Goal: Task Accomplishment & Management: Use online tool/utility

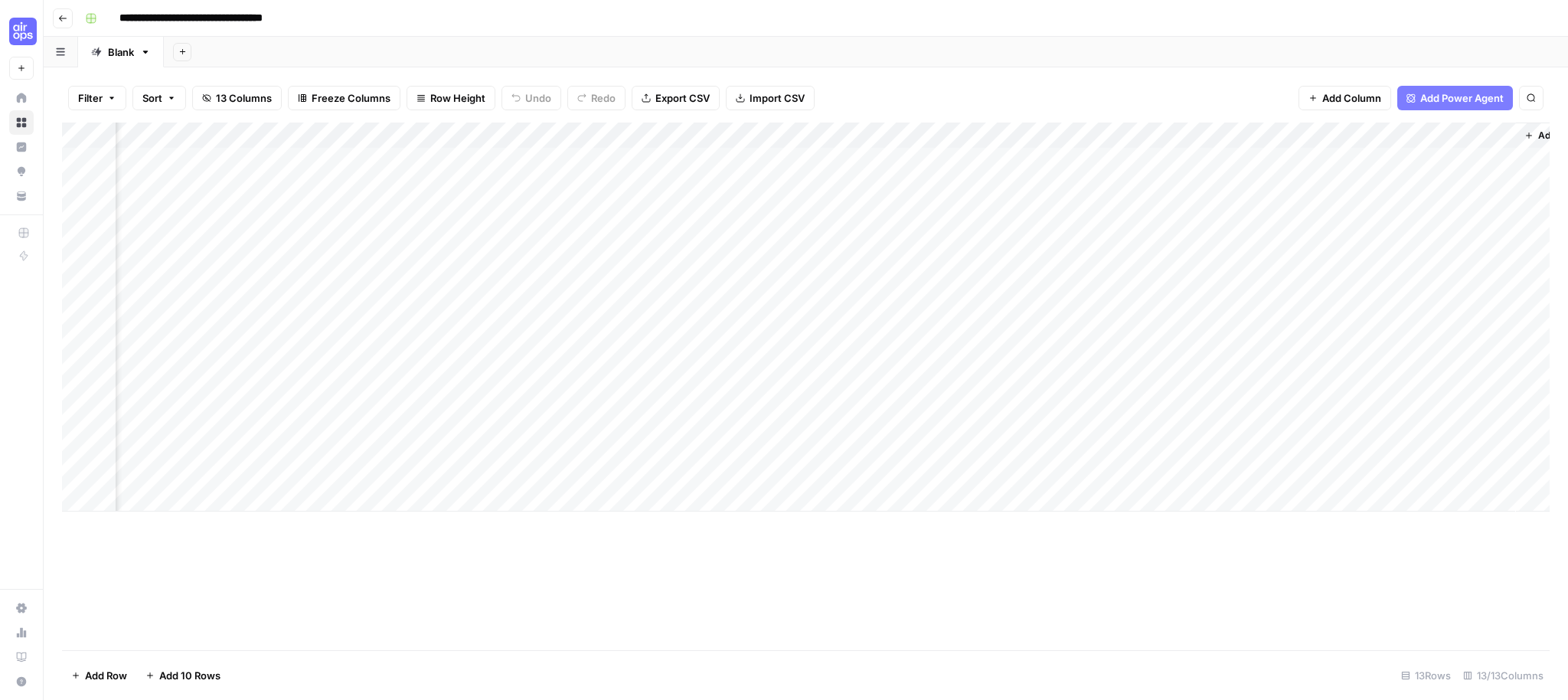
scroll to position [0, 793]
click at [828, 238] on div "Add Column" at bounding box center [806, 317] width 1487 height 389
click at [1014, 239] on div "Add Column" at bounding box center [806, 317] width 1487 height 389
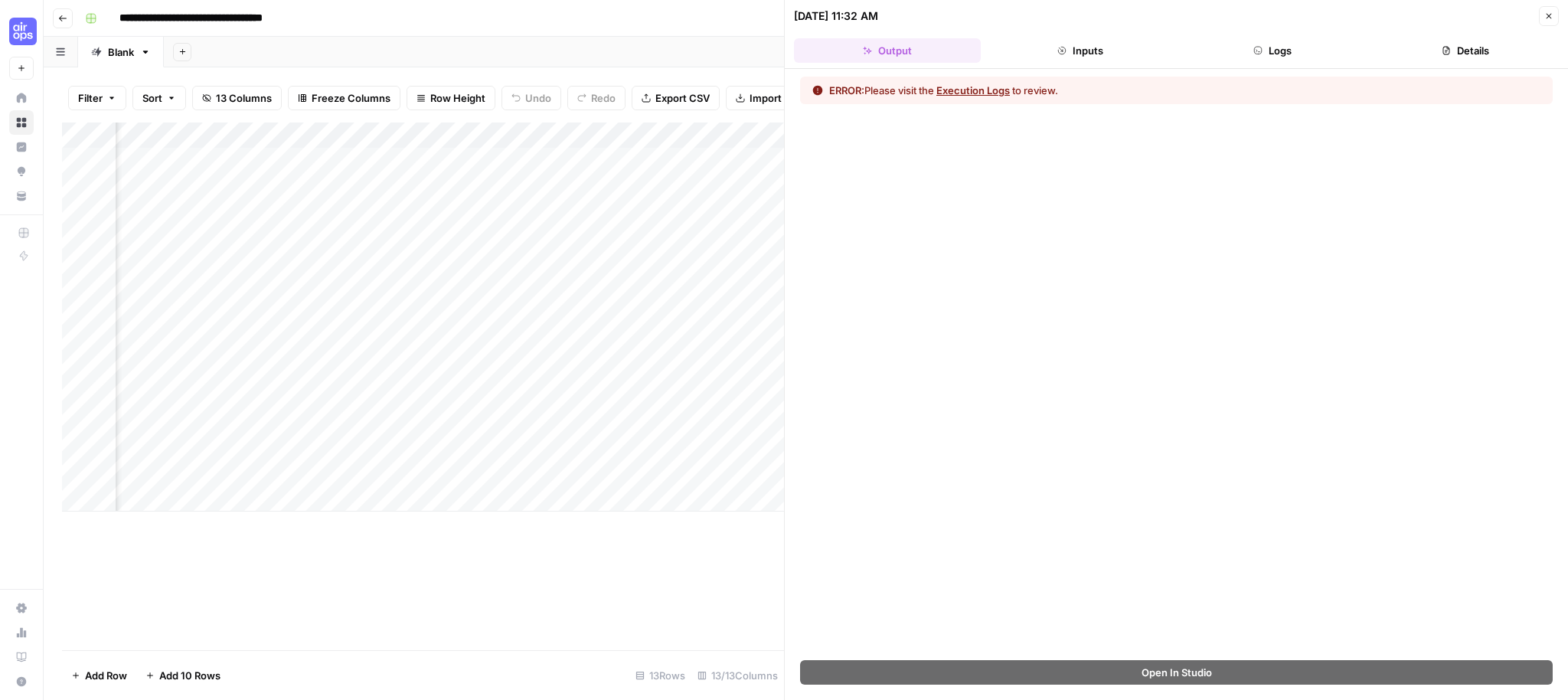
click at [1551, 17] on icon "button" at bounding box center [1549, 16] width 5 height 5
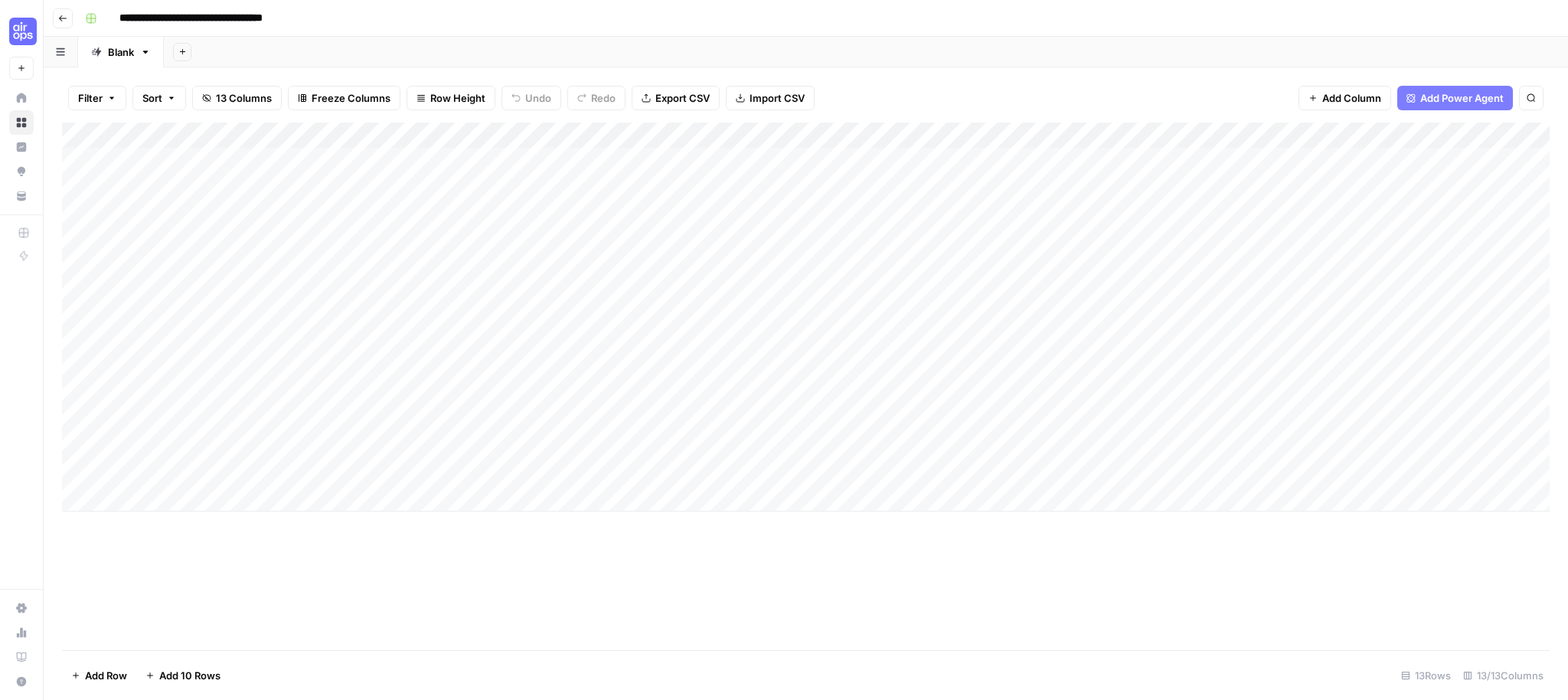
click at [686, 101] on span "Export CSV" at bounding box center [683, 98] width 54 height 15
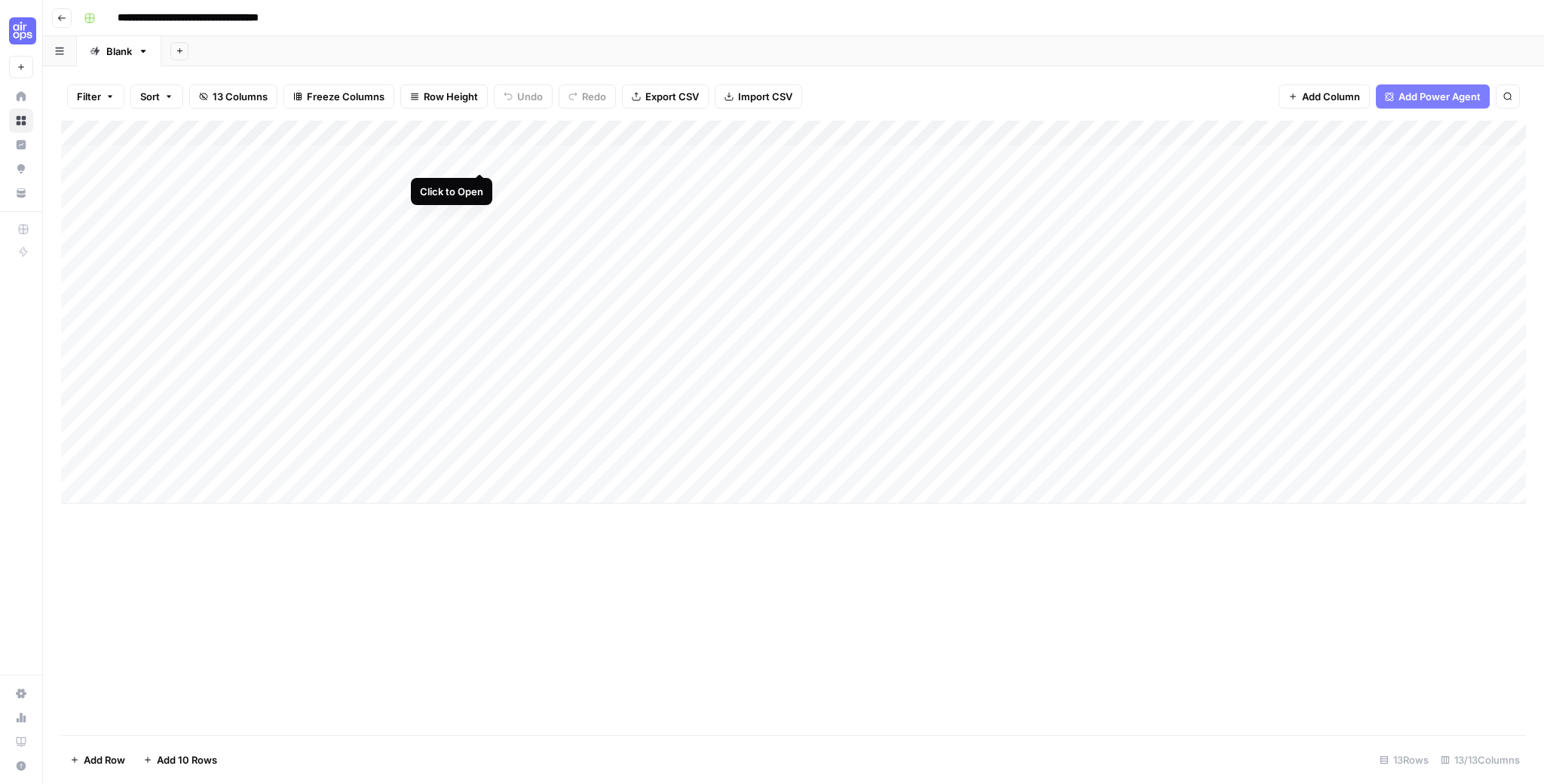
click at [478, 155] on div "Add Column" at bounding box center [793, 312] width 1465 height 383
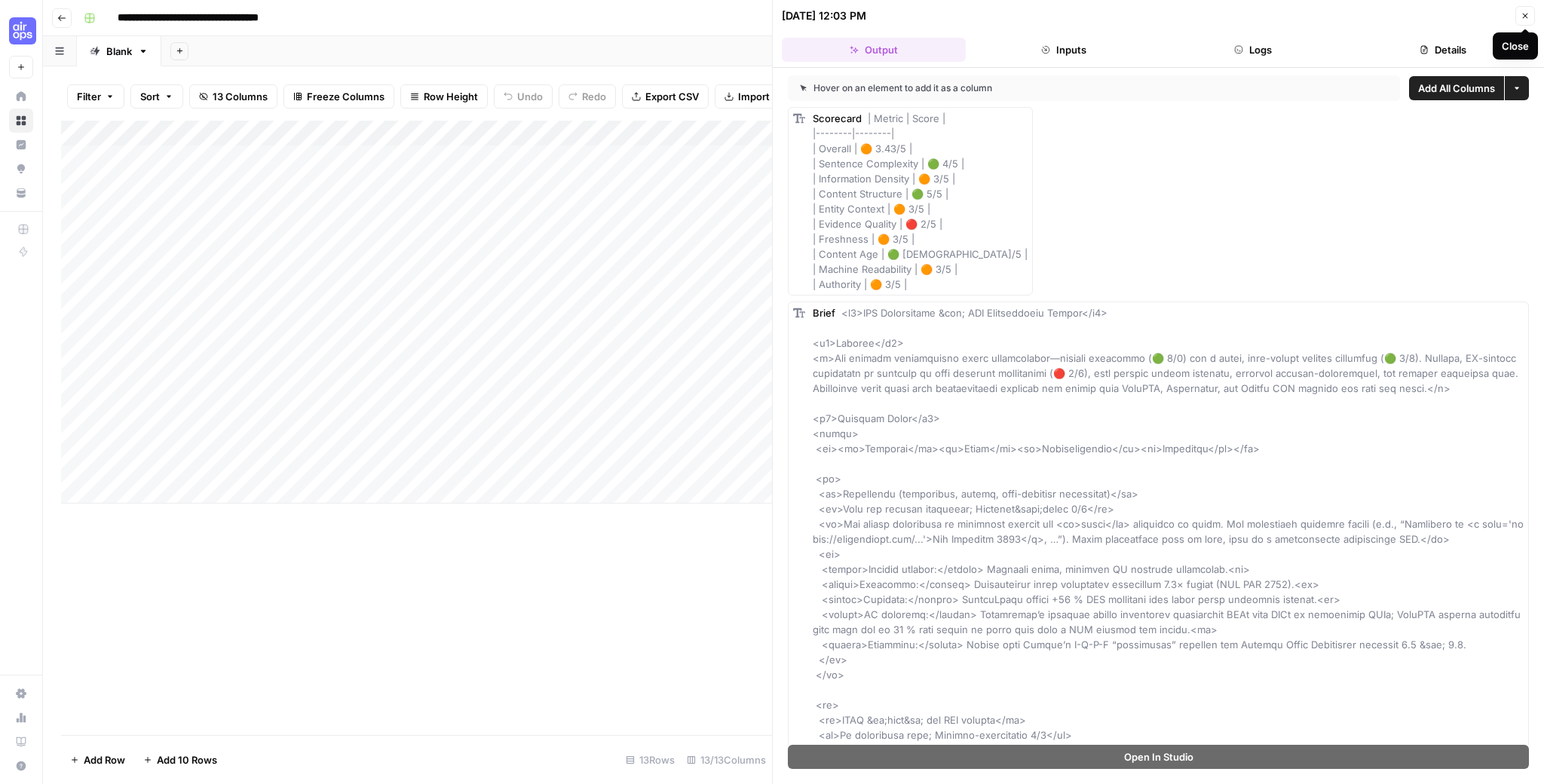
click at [1530, 12] on button "Close" at bounding box center [1525, 16] width 20 height 20
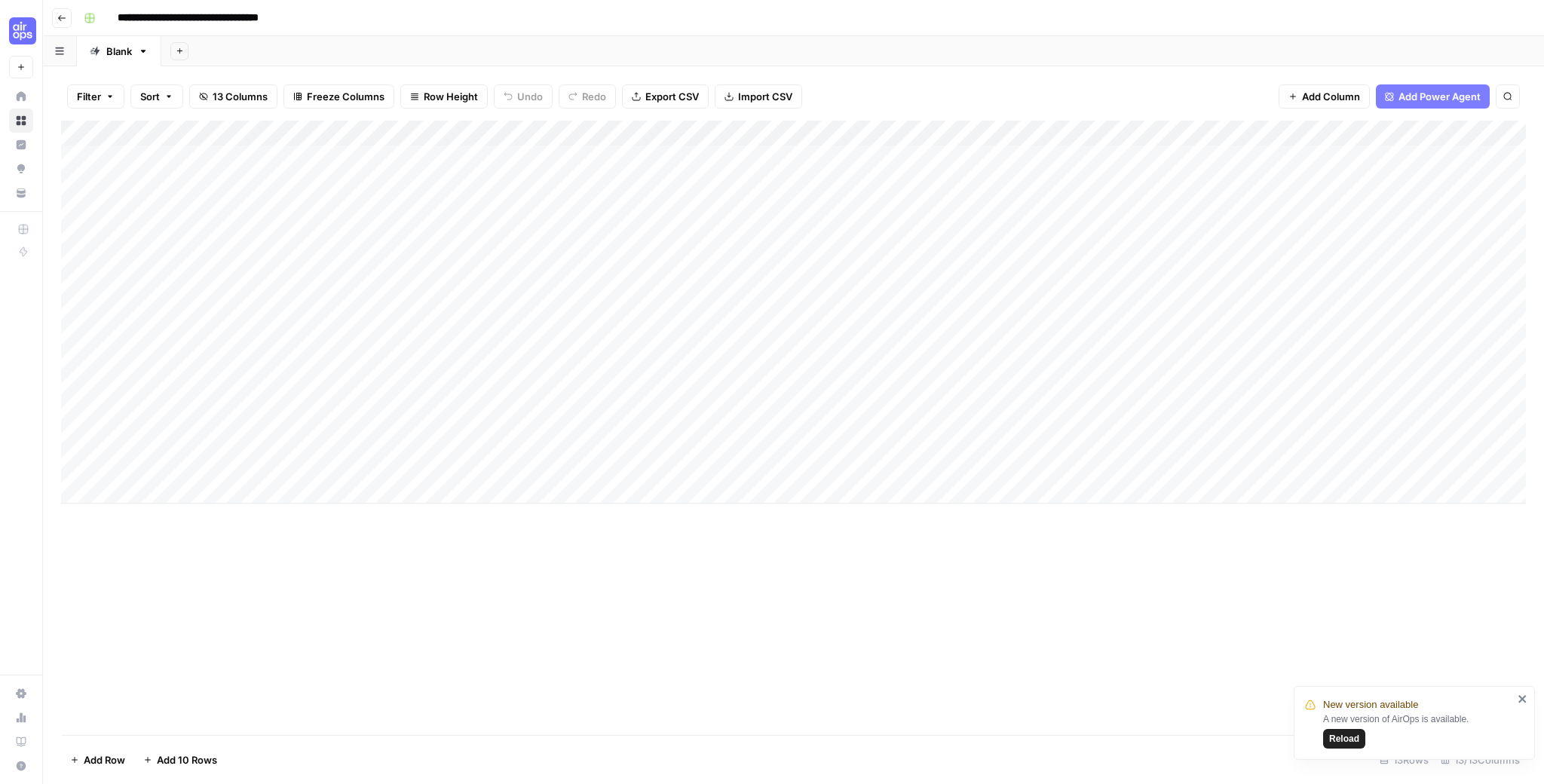
click at [1522, 688] on icon "close" at bounding box center [1523, 698] width 11 height 12
click at [637, 158] on div "Add Column" at bounding box center [793, 312] width 1465 height 383
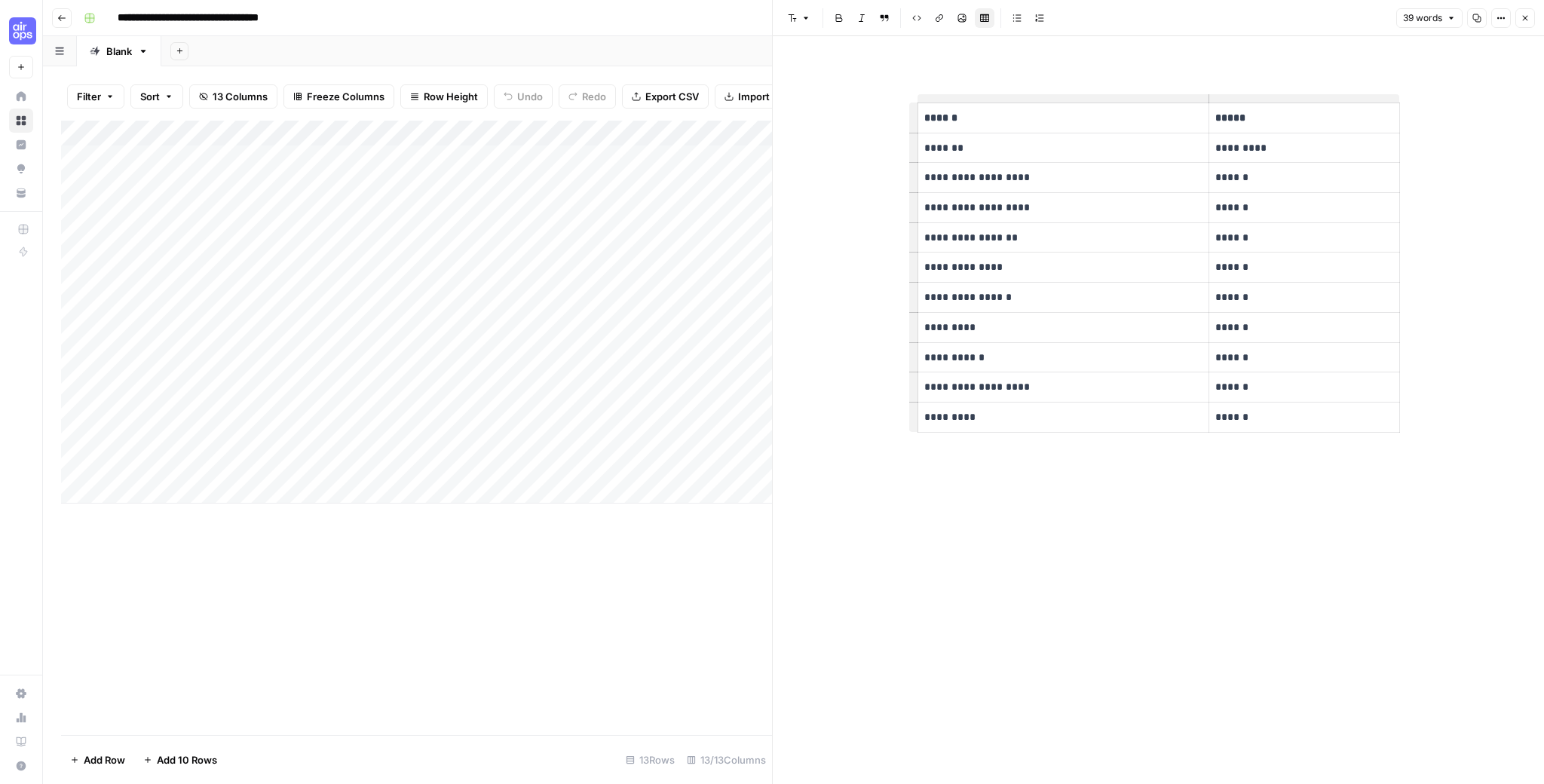
click at [546, 630] on div "Add Column" at bounding box center [416, 427] width 710 height 614
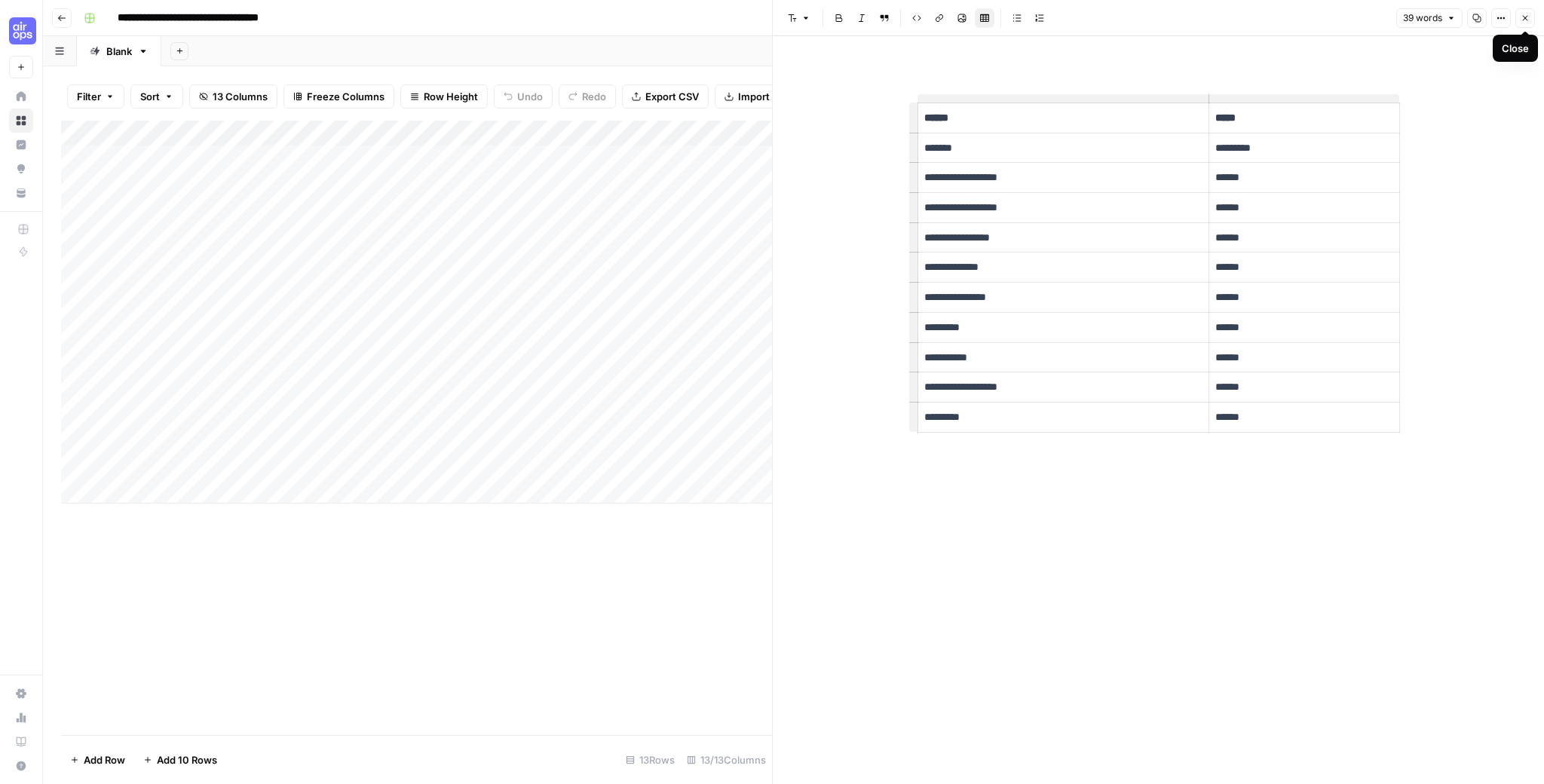
click at [1529, 18] on span "Close" at bounding box center [1529, 18] width 1 height 1
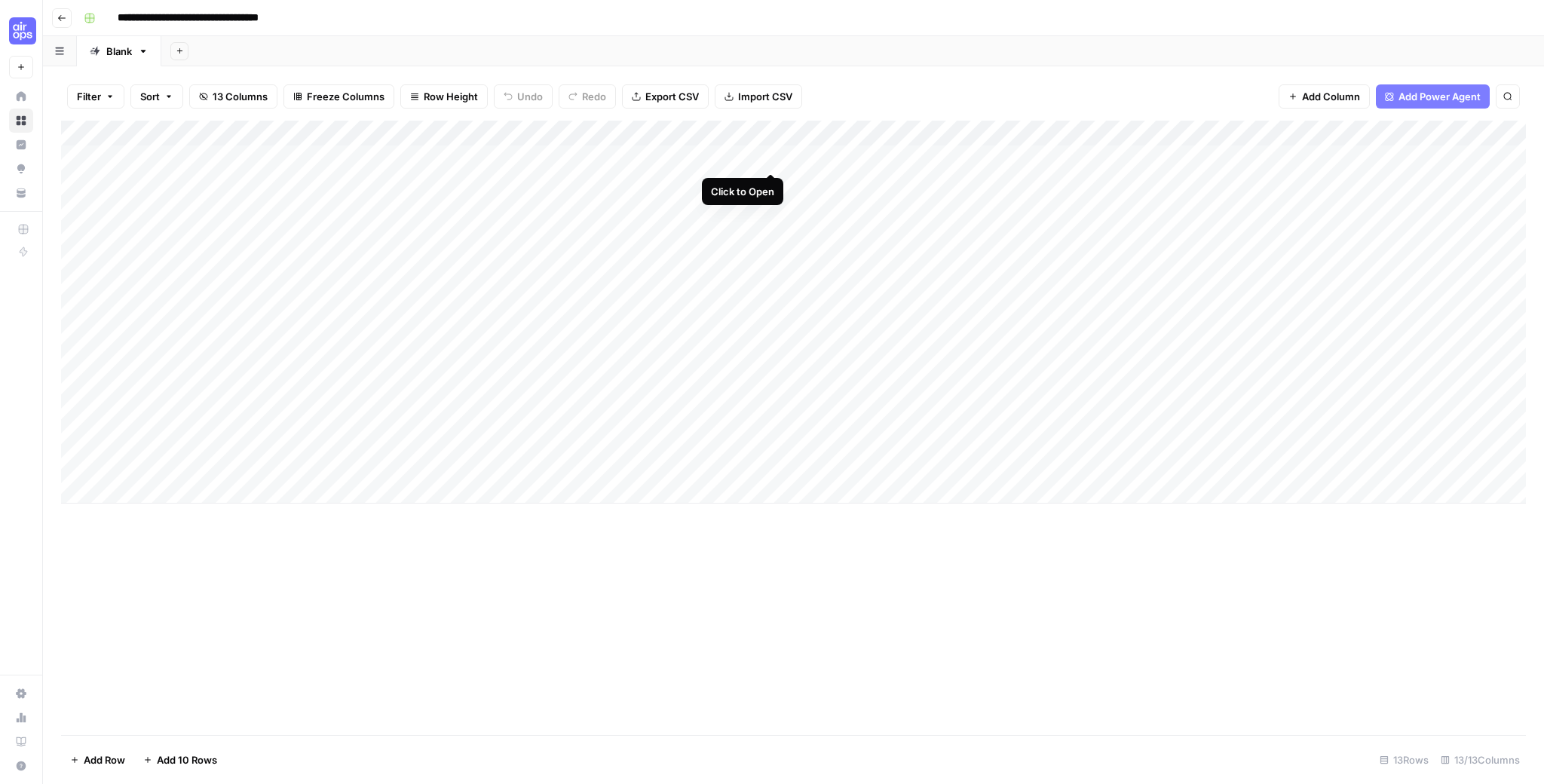
click at [772, 157] on div "Add Column" at bounding box center [793, 312] width 1465 height 383
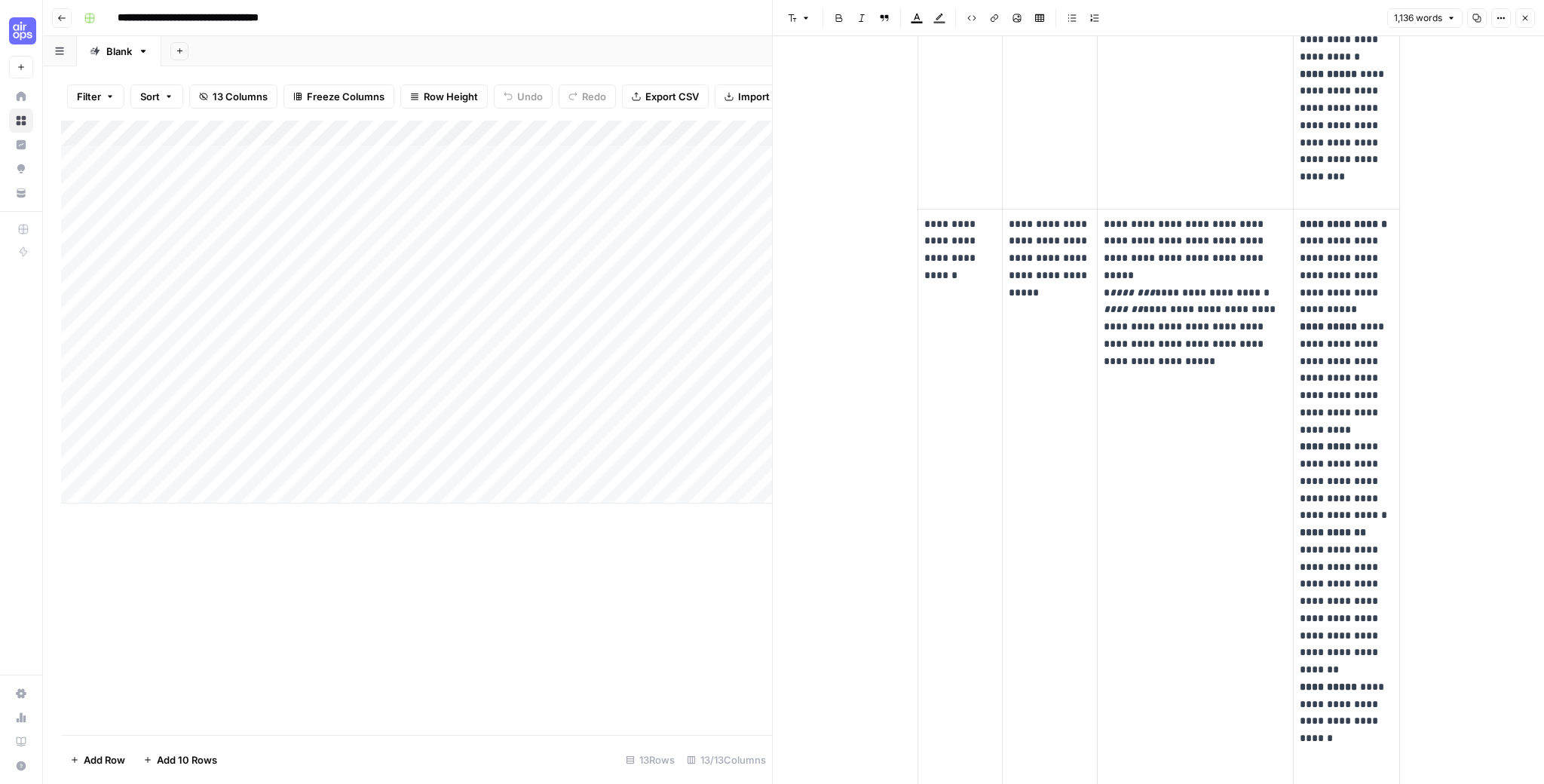
scroll to position [1516, 0]
click at [1522, 18] on icon "button" at bounding box center [1525, 18] width 9 height 9
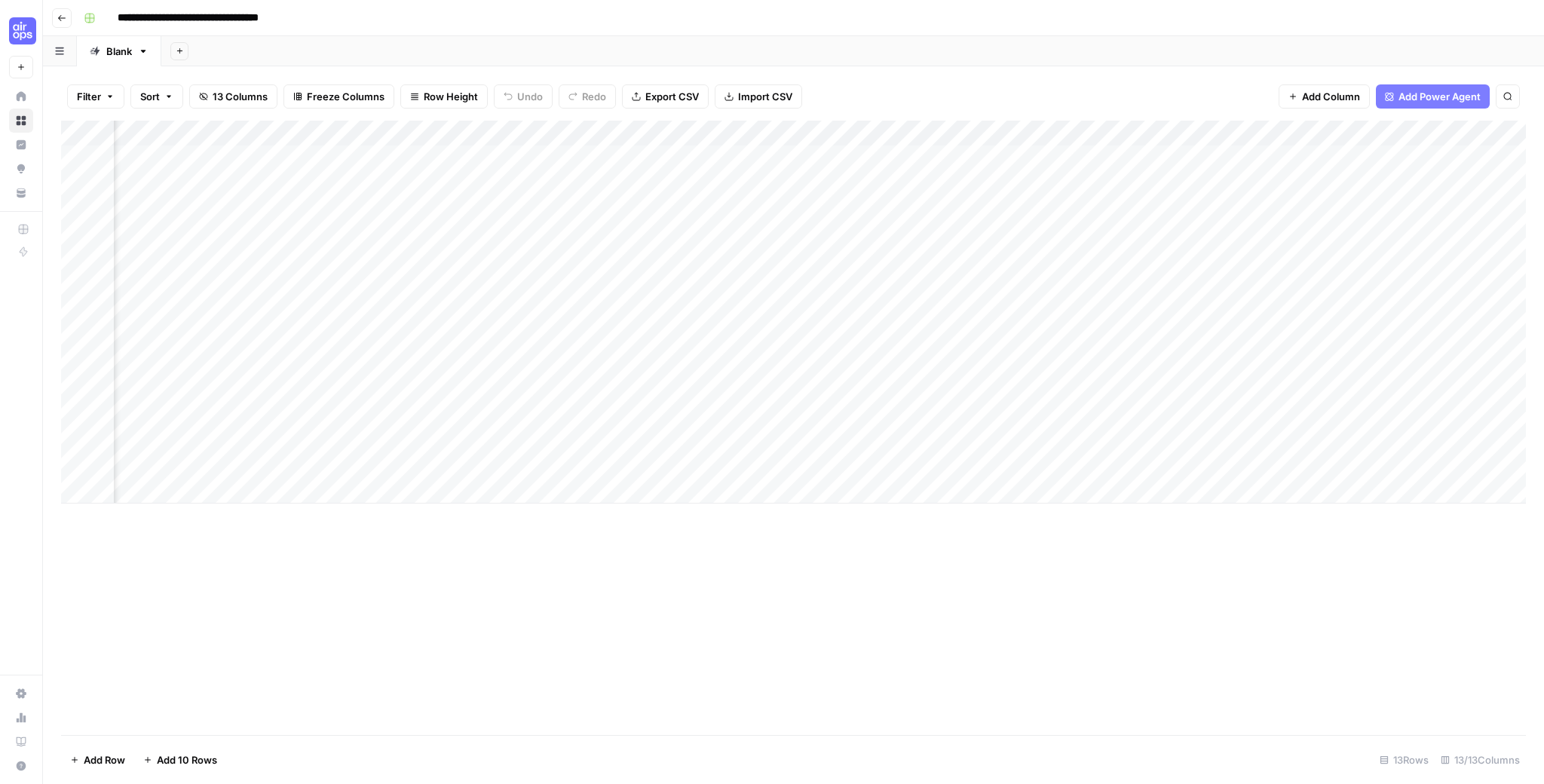
scroll to position [0, 576]
click at [835, 155] on div "Add Column" at bounding box center [793, 312] width 1465 height 383
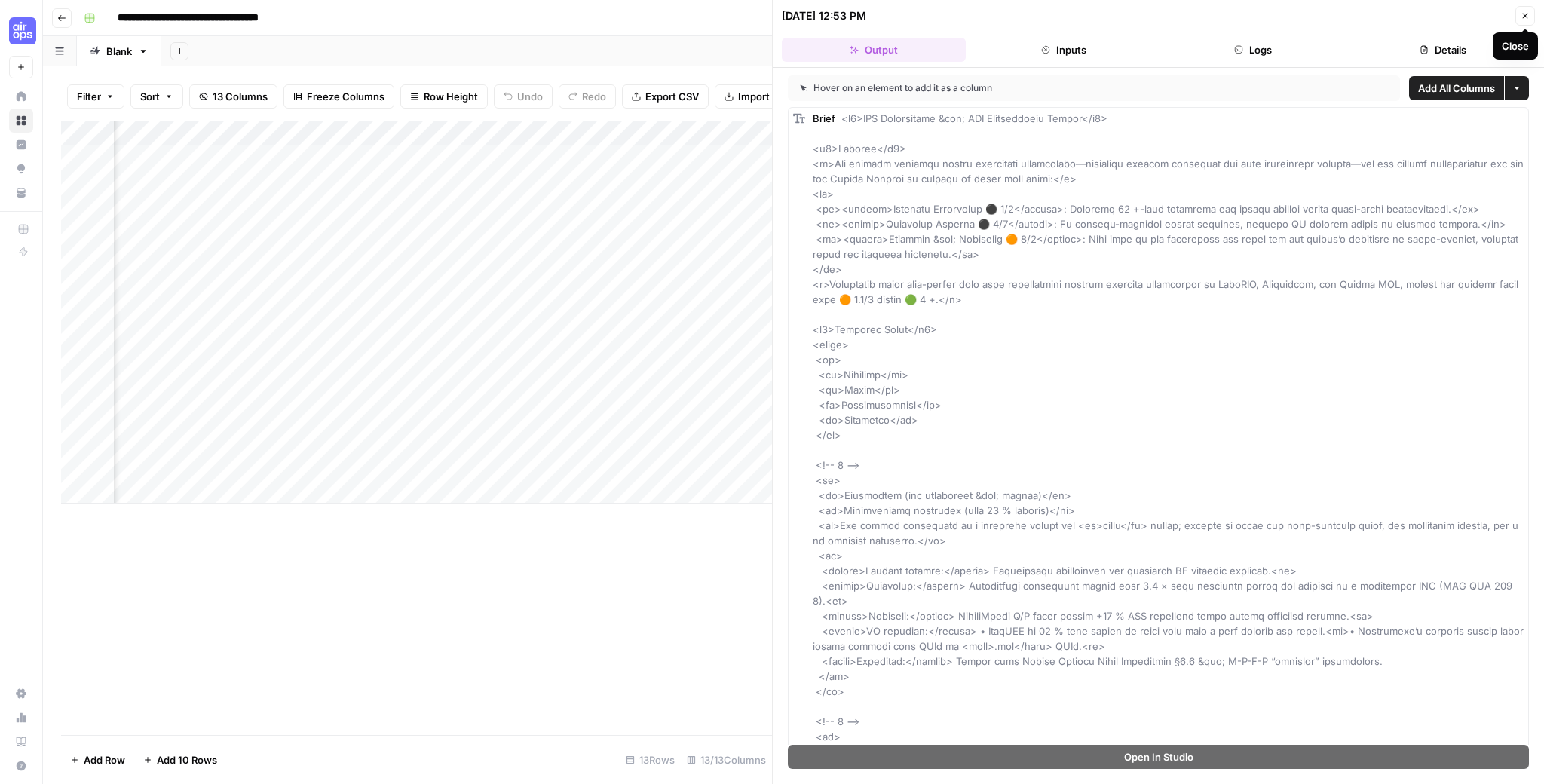
drag, startPoint x: 1524, startPoint y: 17, endPoint x: 1512, endPoint y: 18, distance: 12.0
click at [1524, 17] on icon "button" at bounding box center [1525, 16] width 9 height 9
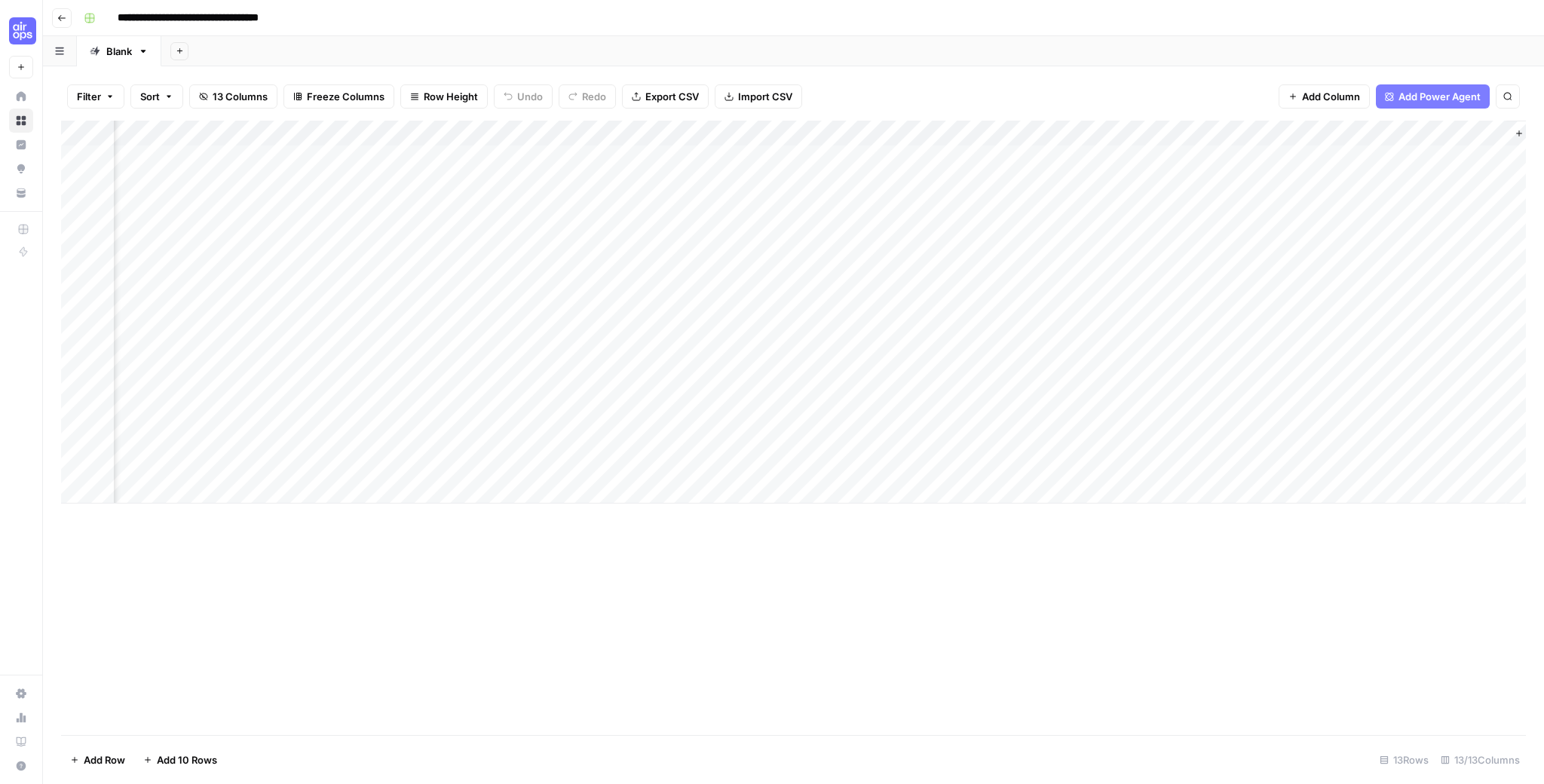
scroll to position [0, 781]
click at [1409, 158] on div "Add Column" at bounding box center [793, 312] width 1465 height 383
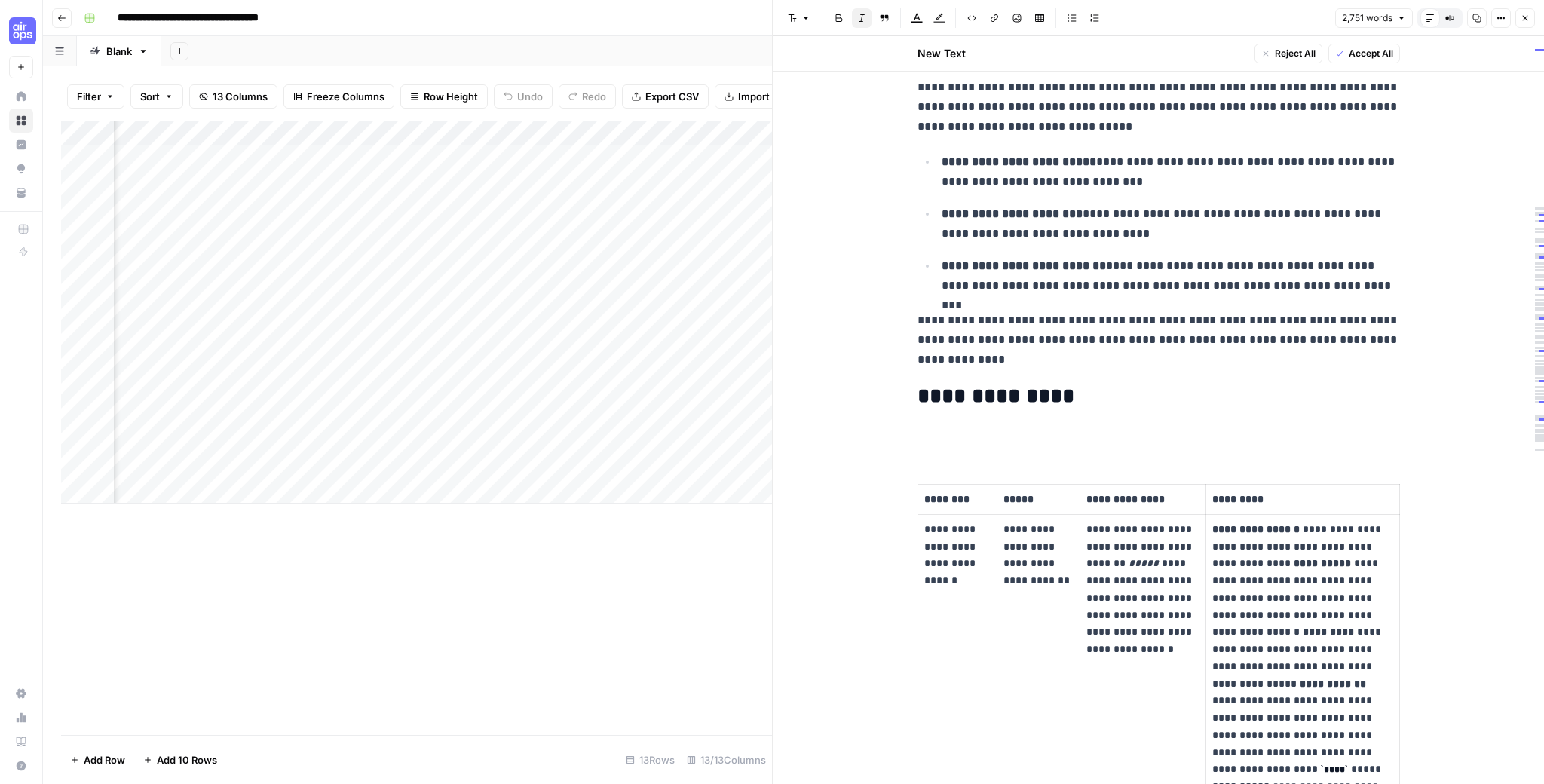
scroll to position [200, 0]
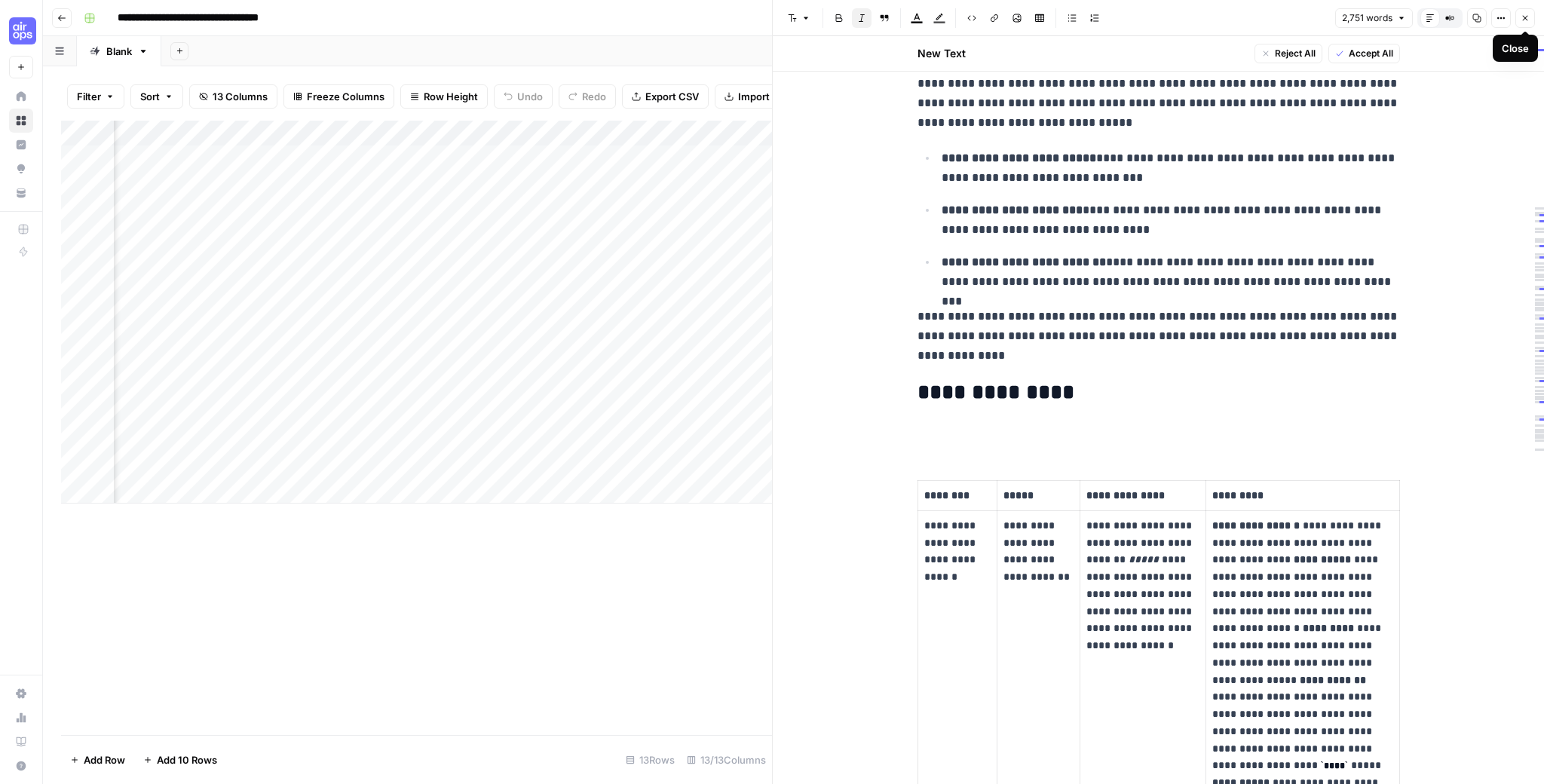
click at [1525, 15] on icon "button" at bounding box center [1525, 18] width 9 height 9
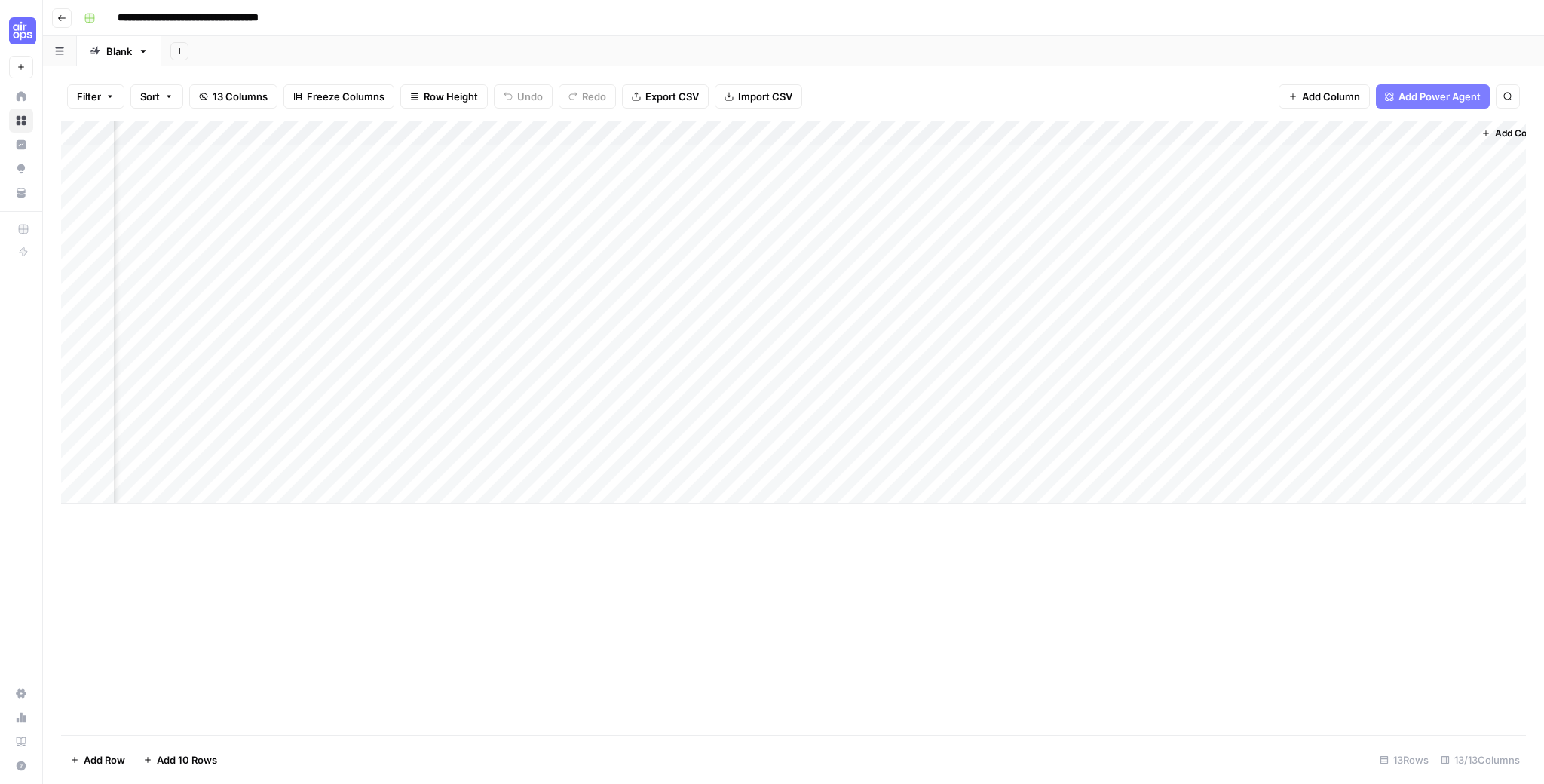
scroll to position [0, 781]
